Goal: Check status

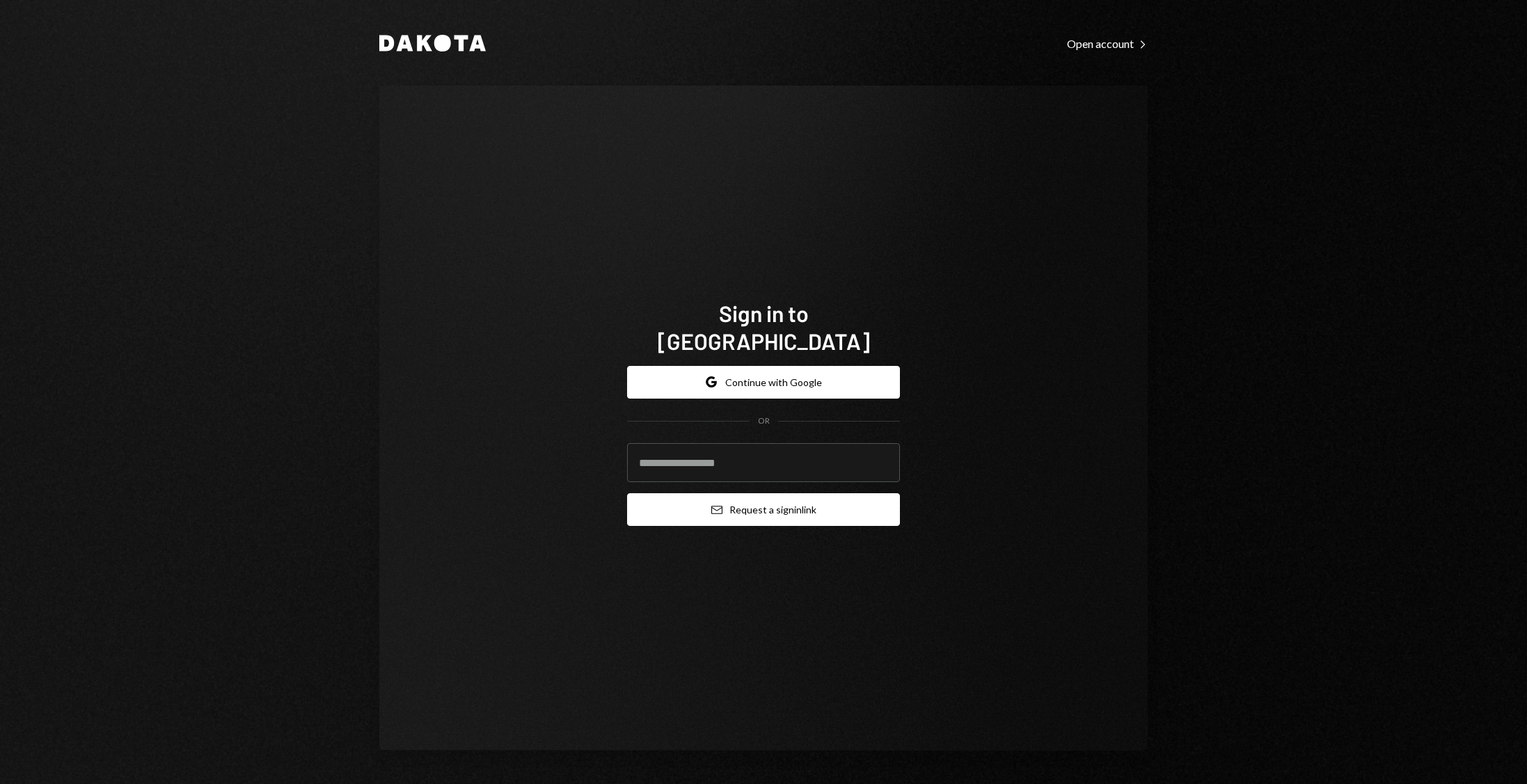
type input "**********"
click at [733, 496] on button "Email Request a sign in link" at bounding box center [764, 510] width 273 height 33
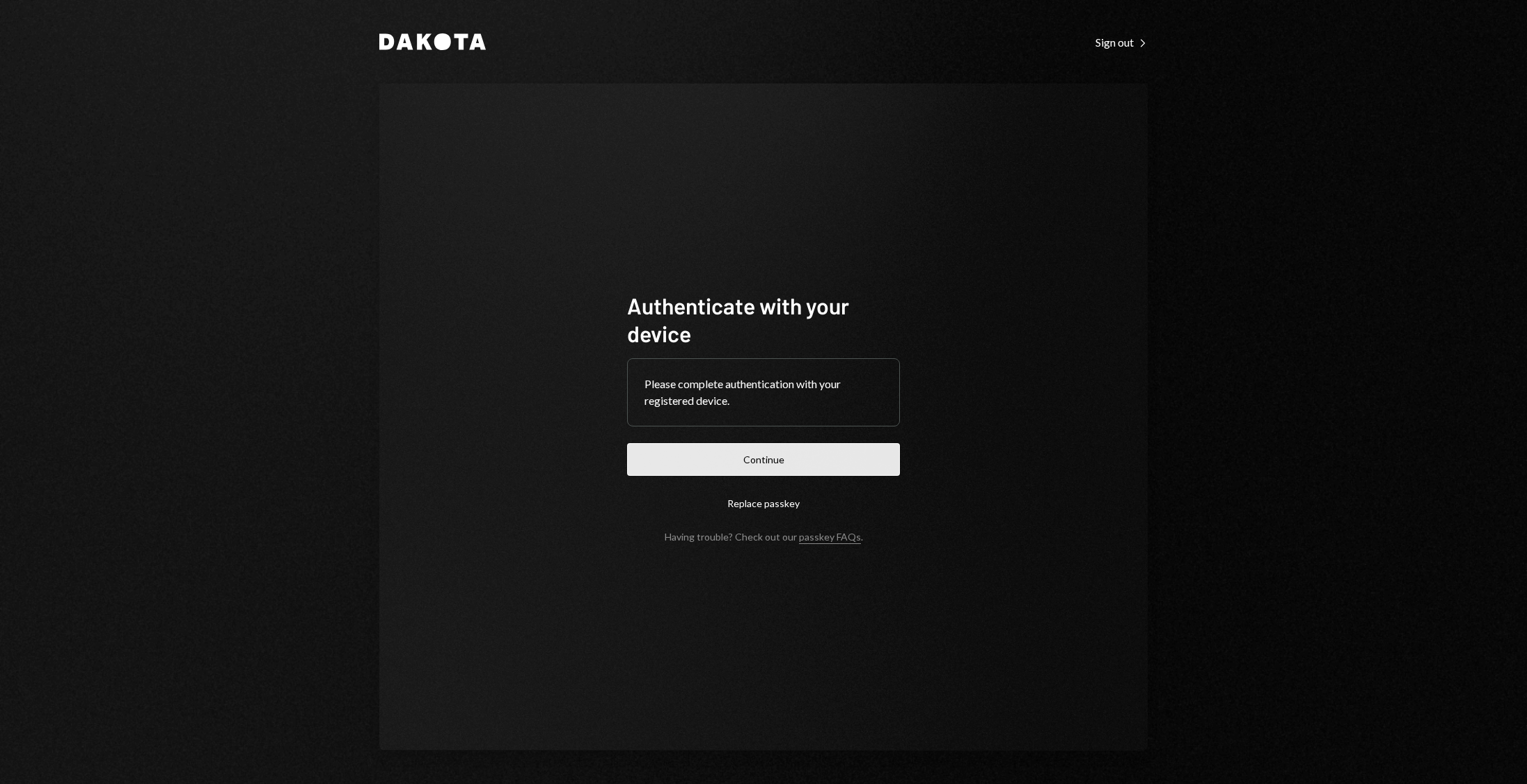
click at [800, 466] on button "Continue" at bounding box center [764, 459] width 273 height 33
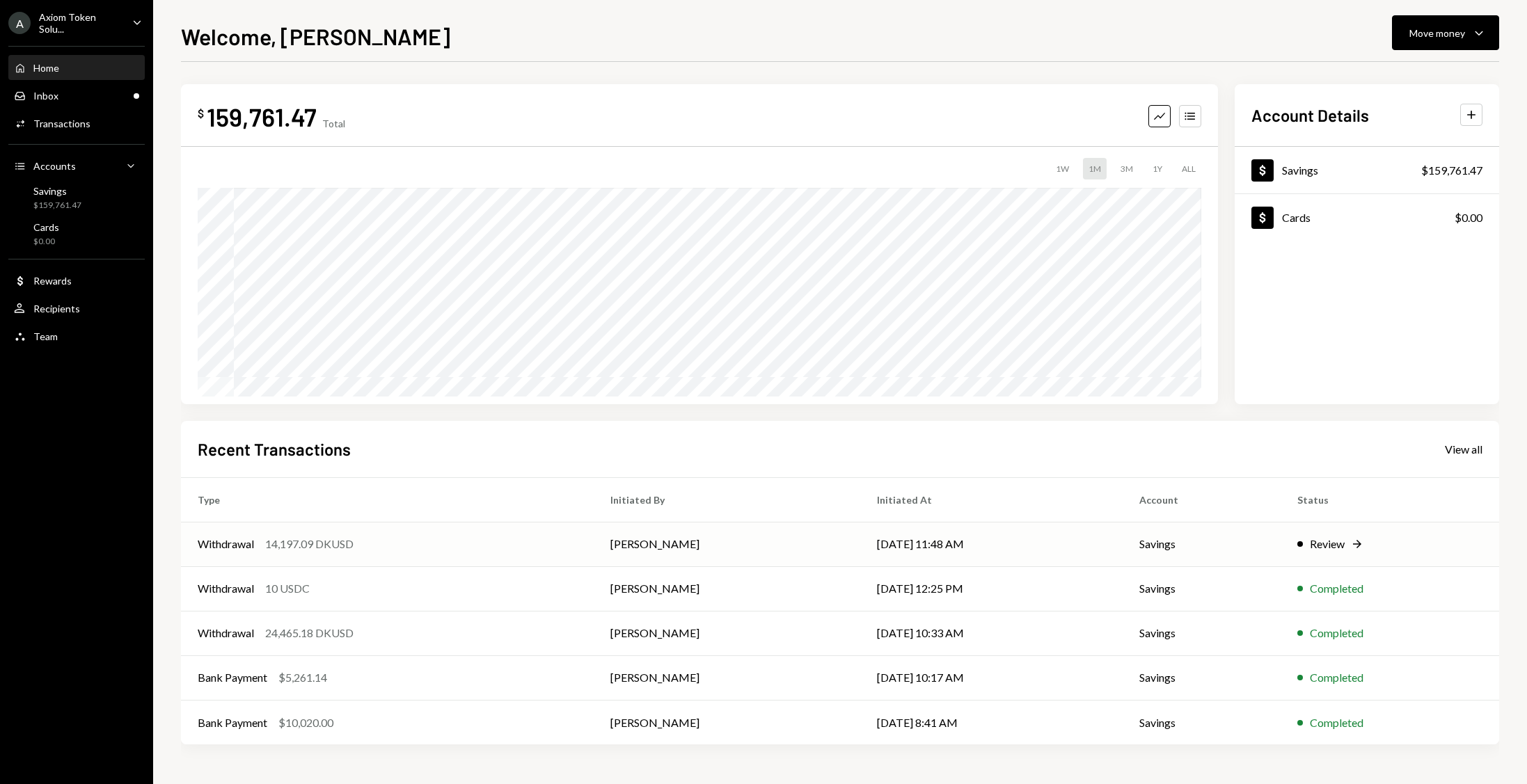
click at [1328, 541] on div "Review" at bounding box center [1327, 543] width 35 height 17
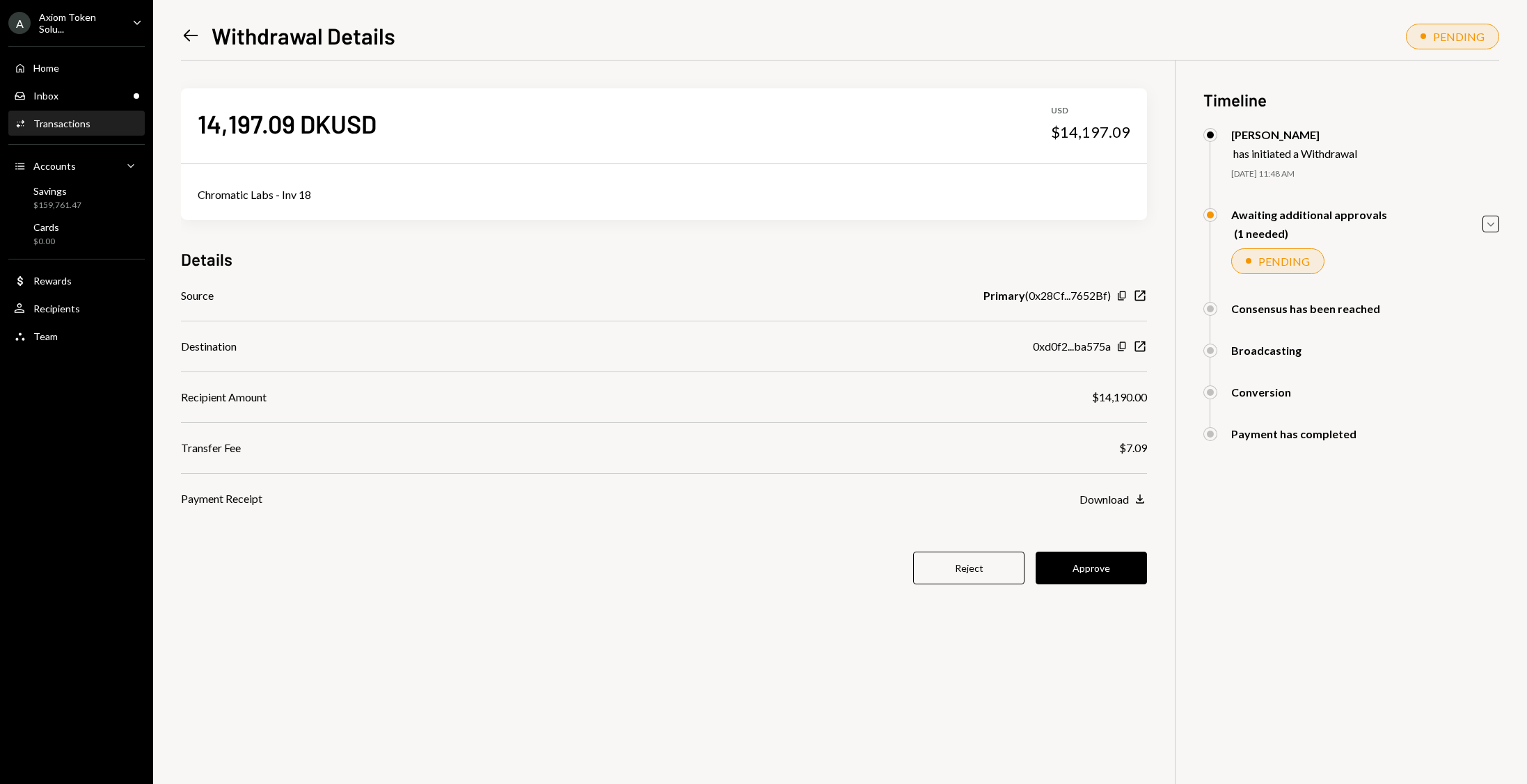
click at [1085, 562] on button "Approve" at bounding box center [1091, 568] width 111 height 33
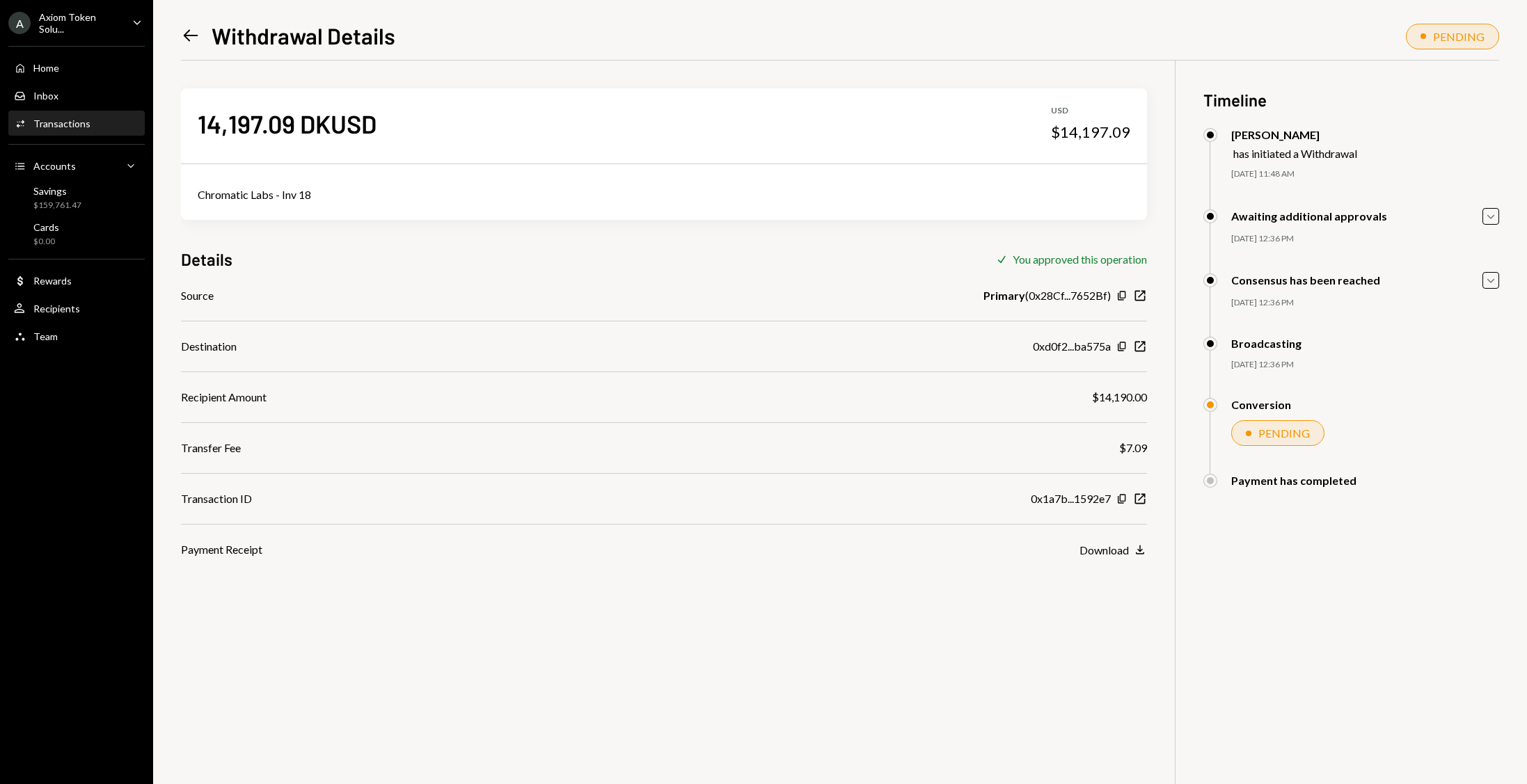
drag, startPoint x: 648, startPoint y: 669, endPoint x: 383, endPoint y: 217, distance: 524.0
click at [650, 664] on div "14,197.09 DKUSD USD $14,197.09 Chromatic Labs - Inv 18 Details Check You approv…" at bounding box center [840, 453] width 1318 height 784
click at [54, 65] on div "Home" at bounding box center [45, 68] width 26 height 12
